Goal: Find specific page/section: Find specific page/section

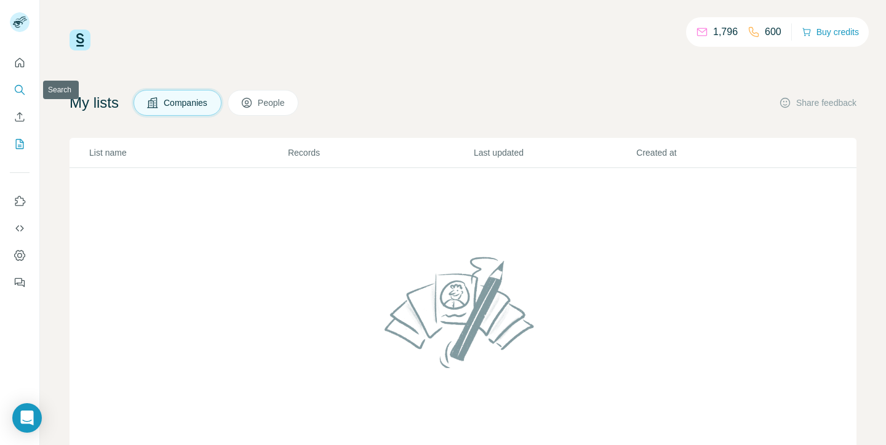
click at [16, 87] on icon "Search" at bounding box center [20, 90] width 12 height 12
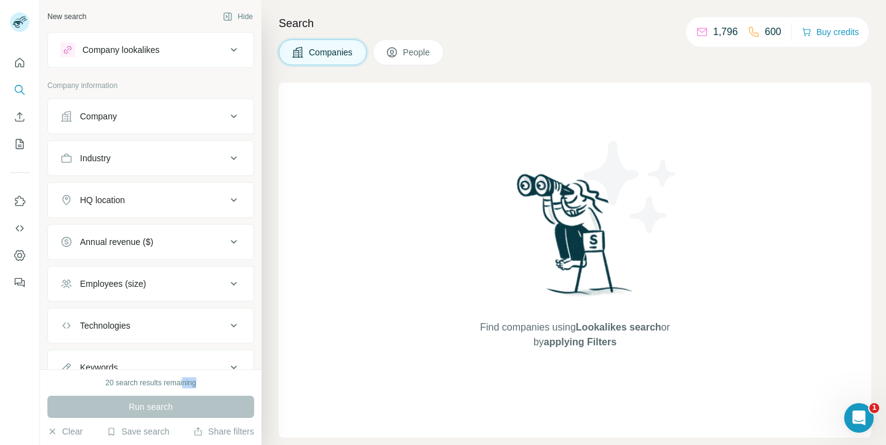
drag, startPoint x: 183, startPoint y: 382, endPoint x: 206, endPoint y: 382, distance: 22.8
click at [206, 382] on div "20 search results remaining" at bounding box center [150, 382] width 207 height 11
drag, startPoint x: 172, startPoint y: 382, endPoint x: 198, endPoint y: 382, distance: 26.5
click at [198, 382] on div "20 search results remaining" at bounding box center [150, 382] width 207 height 11
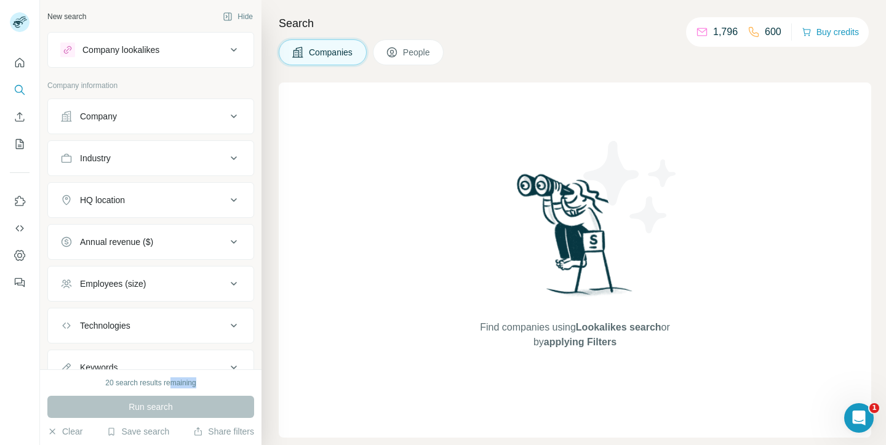
click at [198, 382] on div "20 search results remaining" at bounding box center [150, 382] width 207 height 11
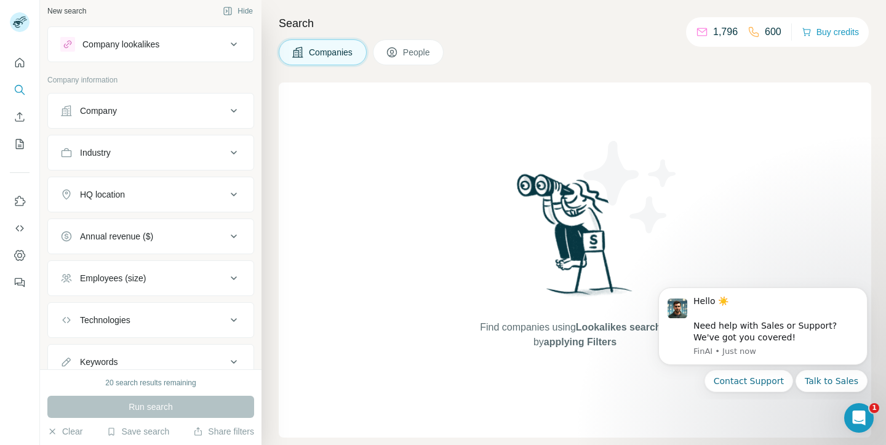
scroll to position [7, 0]
